Goal: Task Accomplishment & Management: Manage account settings

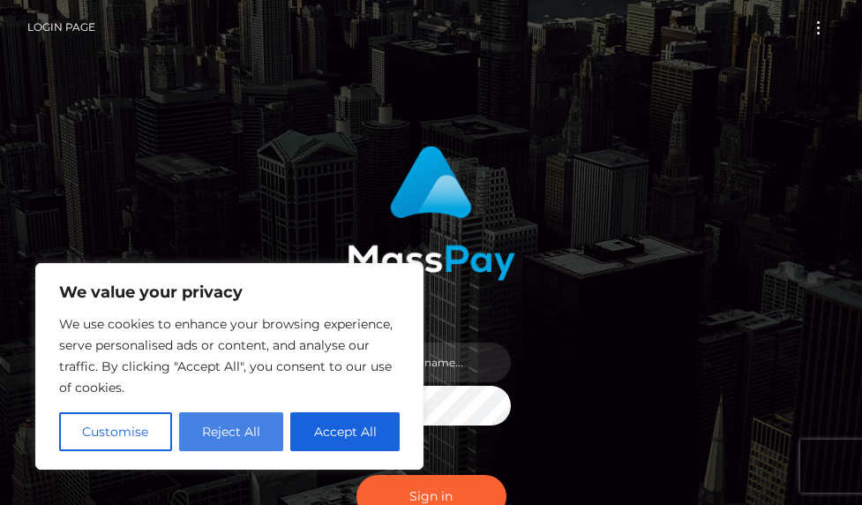
click at [254, 416] on button "Reject All" at bounding box center [231, 431] width 105 height 39
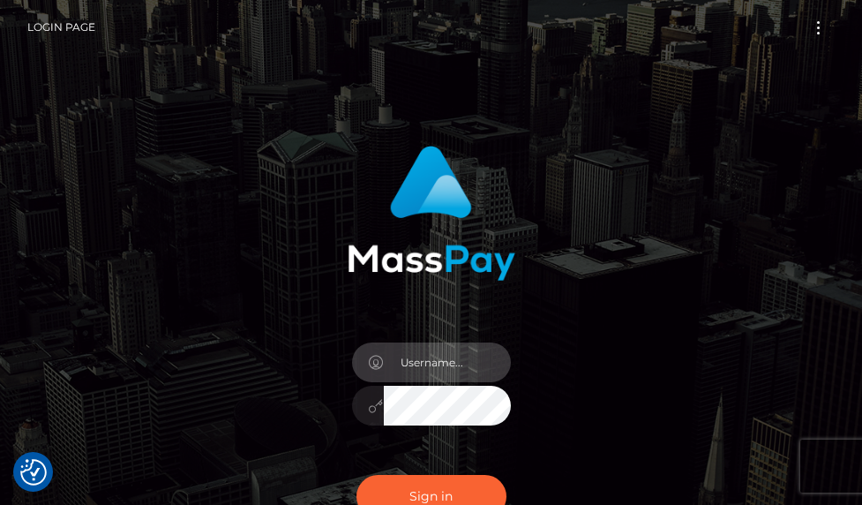
click at [438, 366] on input "text" at bounding box center [447, 362] width 127 height 40
type input "[EMAIL_ADDRESS][DOMAIN_NAME]"
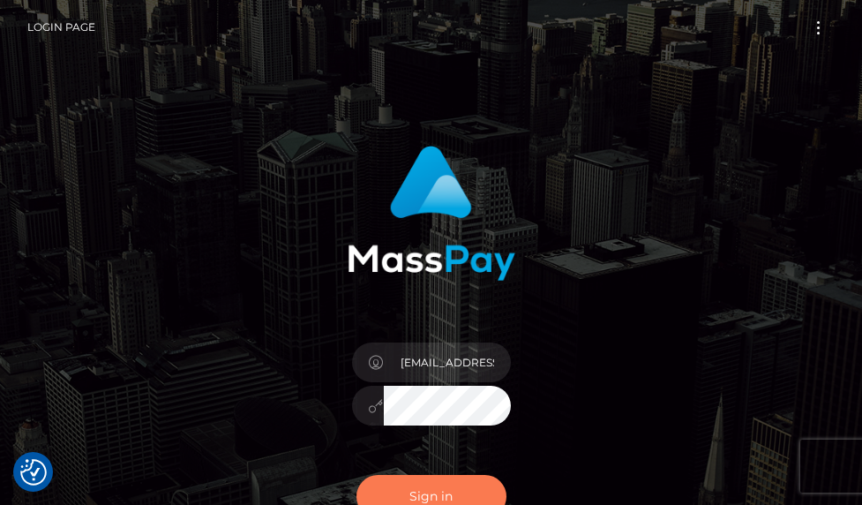
click at [388, 486] on button "Sign in" at bounding box center [432, 496] width 150 height 43
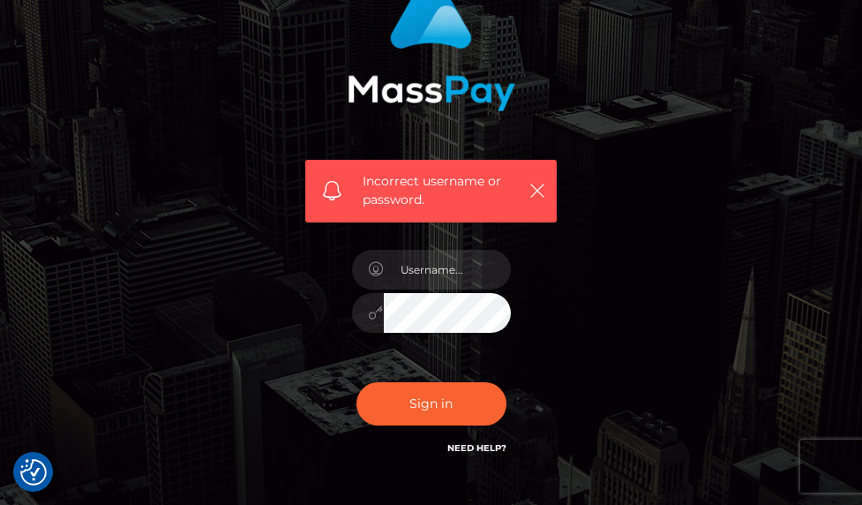
scroll to position [177, 0]
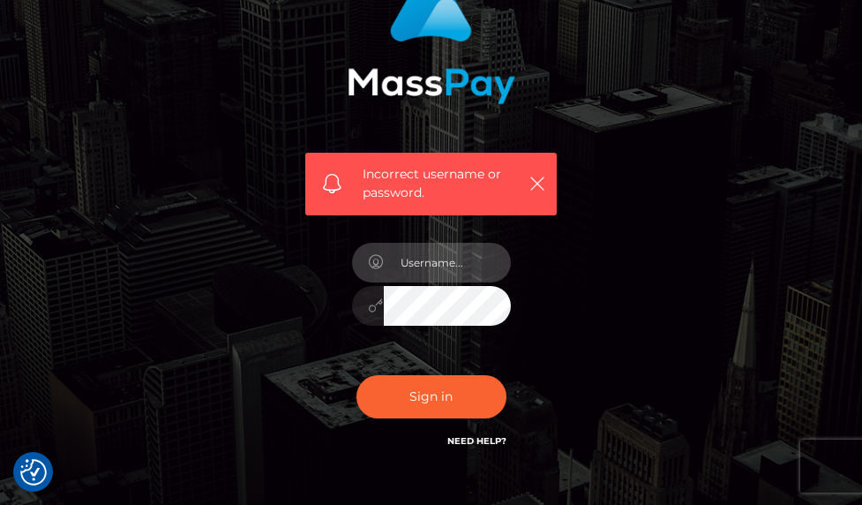
click at [459, 257] on input "text" at bounding box center [447, 263] width 127 height 40
